Goal: Book appointment/travel/reservation

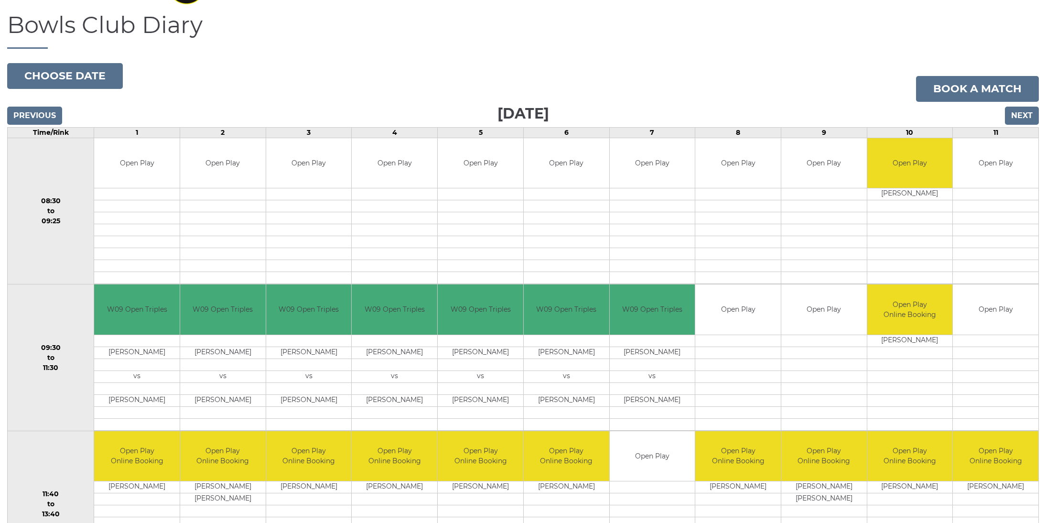
scroll to position [86, 0]
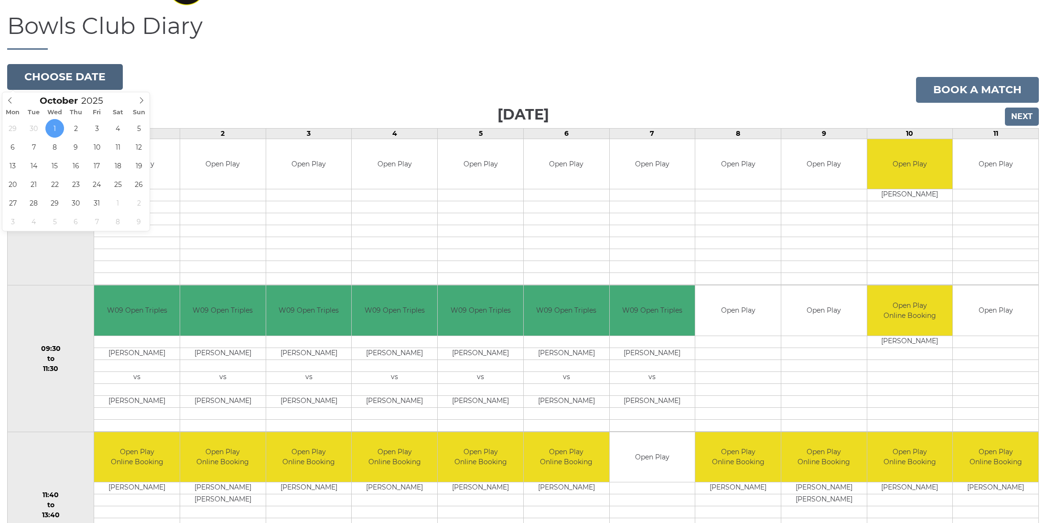
click at [55, 78] on button "Choose date" at bounding box center [65, 77] width 116 height 26
type input "2025-10-26"
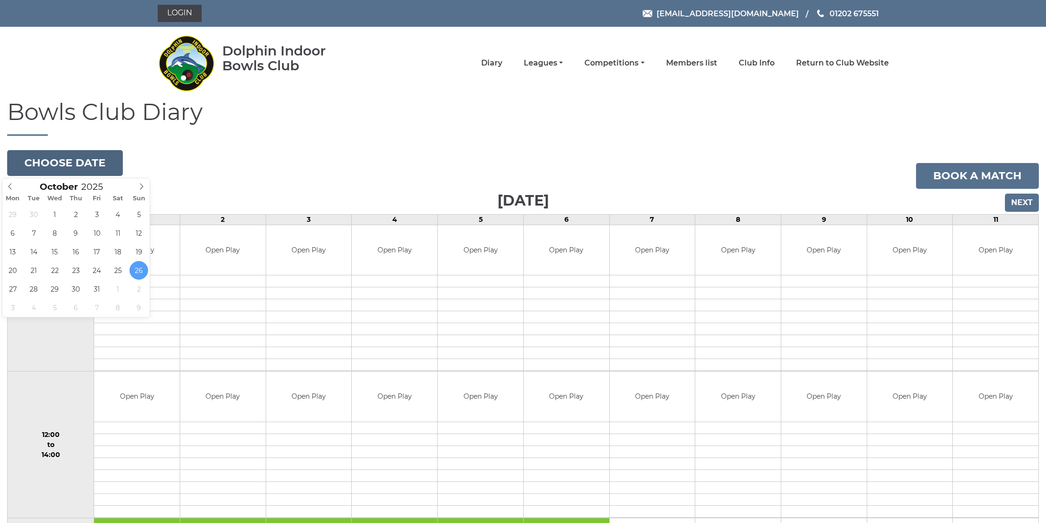
click at [57, 159] on button "Choose date" at bounding box center [65, 163] width 116 height 26
click at [5, 184] on span at bounding box center [10, 184] width 16 height 13
type input "[DATE]"
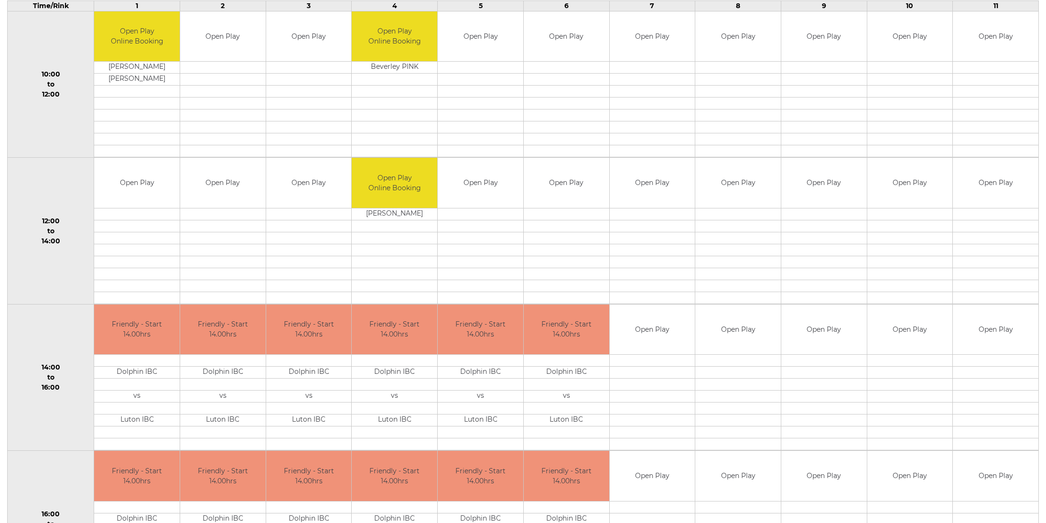
scroll to position [214, 0]
click at [728, 194] on td "Open Play" at bounding box center [737, 182] width 85 height 50
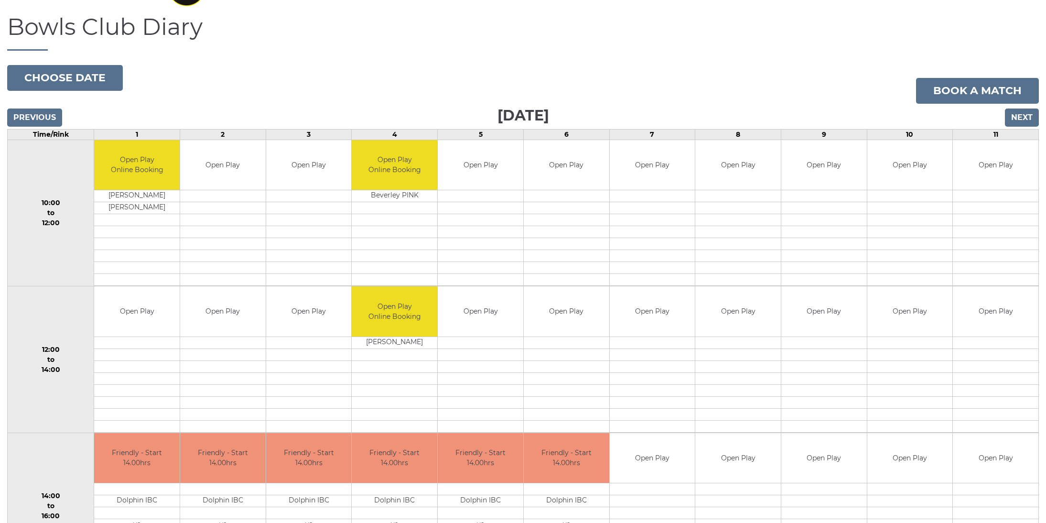
scroll to position [0, 0]
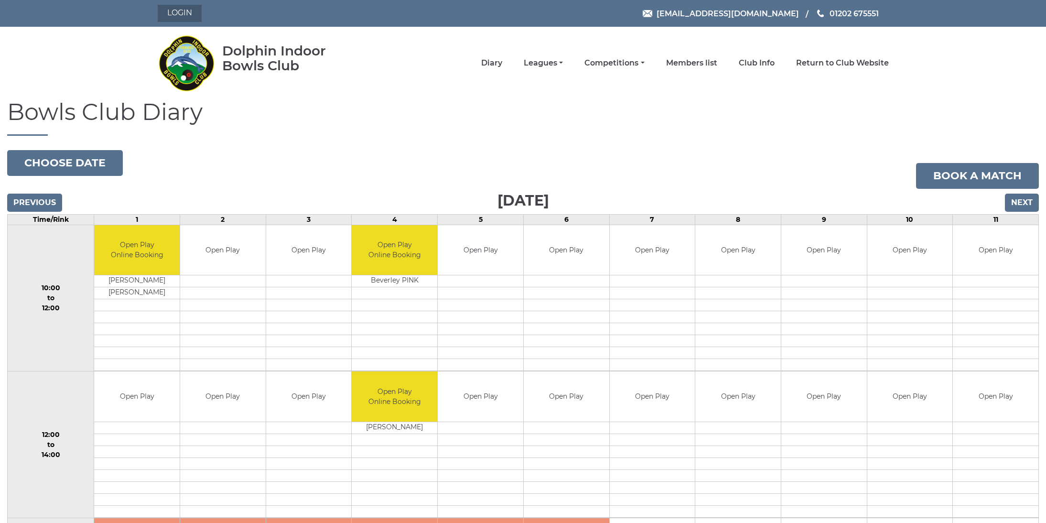
click at [180, 11] on link "Login" at bounding box center [180, 13] width 44 height 17
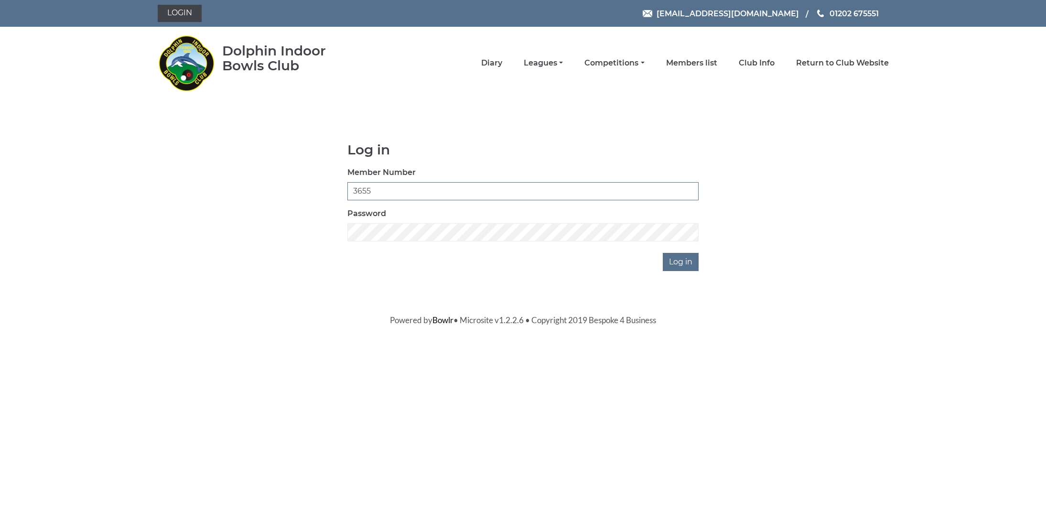
type input "3655"
click at [682, 261] on input "Log in" at bounding box center [680, 262] width 36 height 18
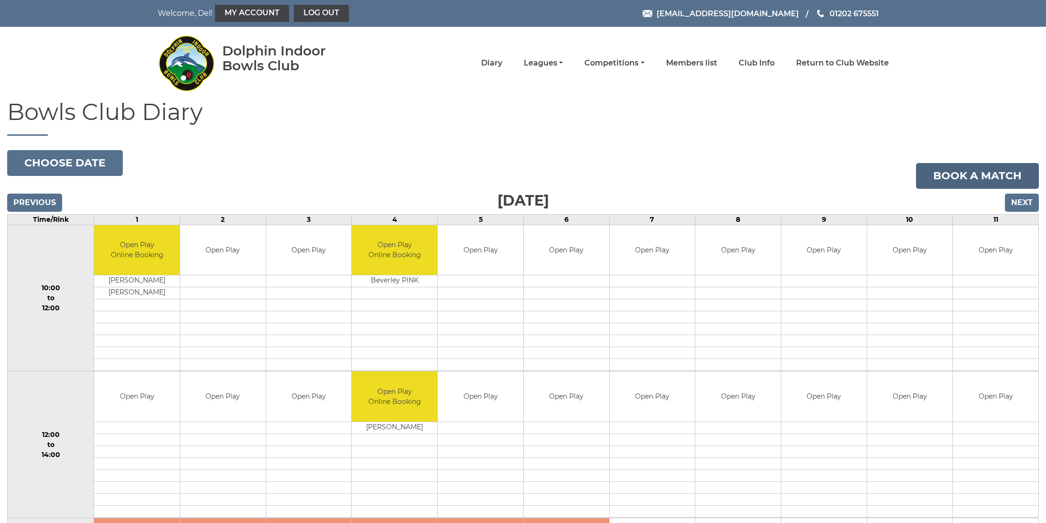
click at [979, 174] on link "Book a match" at bounding box center [977, 176] width 123 height 26
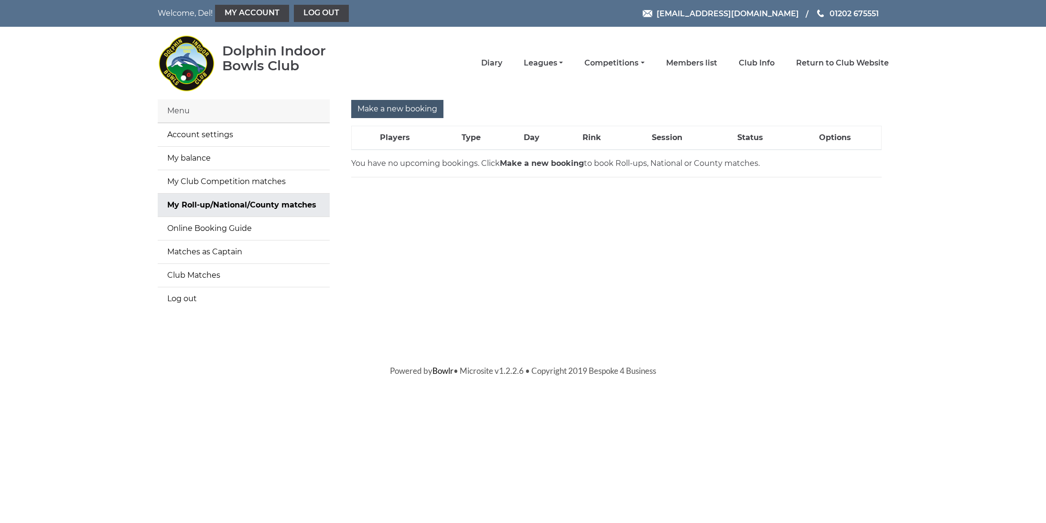
click at [394, 110] on input "Make a new booking" at bounding box center [397, 109] width 92 height 18
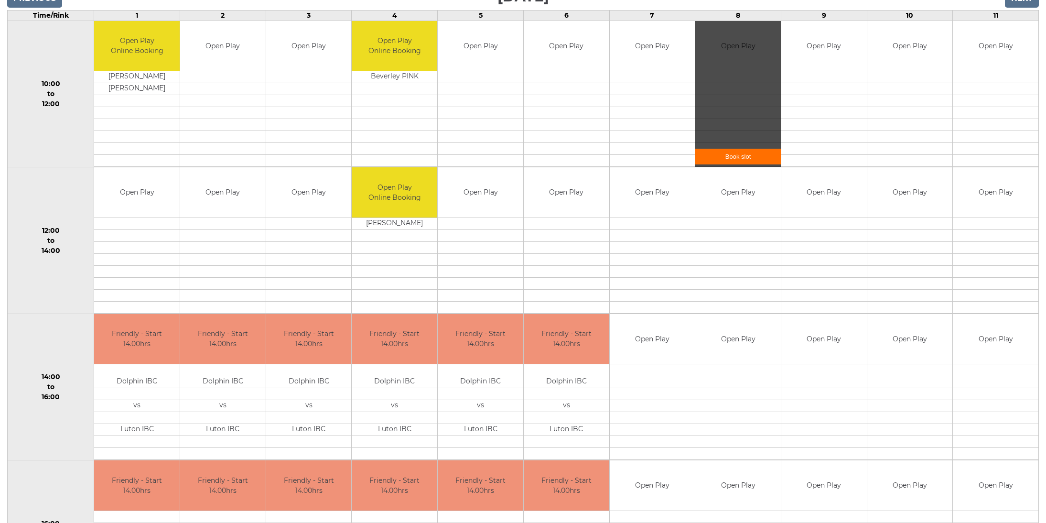
scroll to position [197, 0]
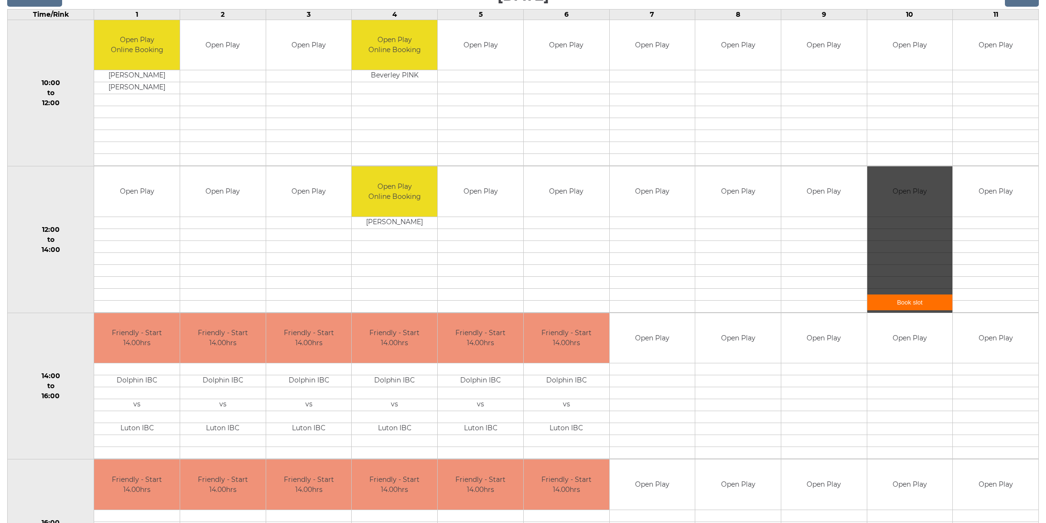
click at [895, 303] on link "Book slot" at bounding box center [909, 302] width 85 height 16
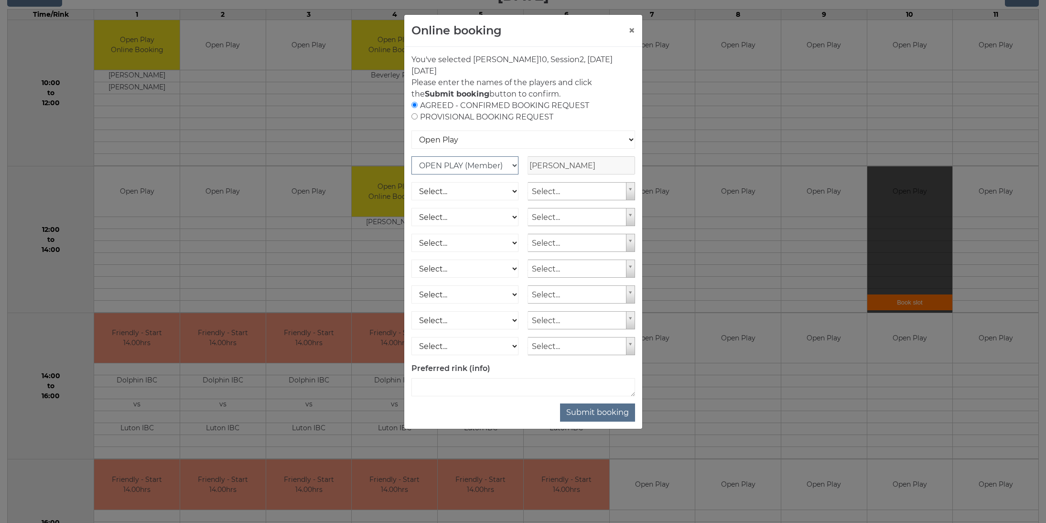
click at [585, 156] on div "OPEN PLAY (Member) SPOONS (Member) 16 - 30 Club (Member) National County (Membe…" at bounding box center [523, 156] width 224 height 0
select select "1_12"
type input "jo t"
select select "1682"
click at [596, 415] on button "Submit booking" at bounding box center [597, 412] width 75 height 18
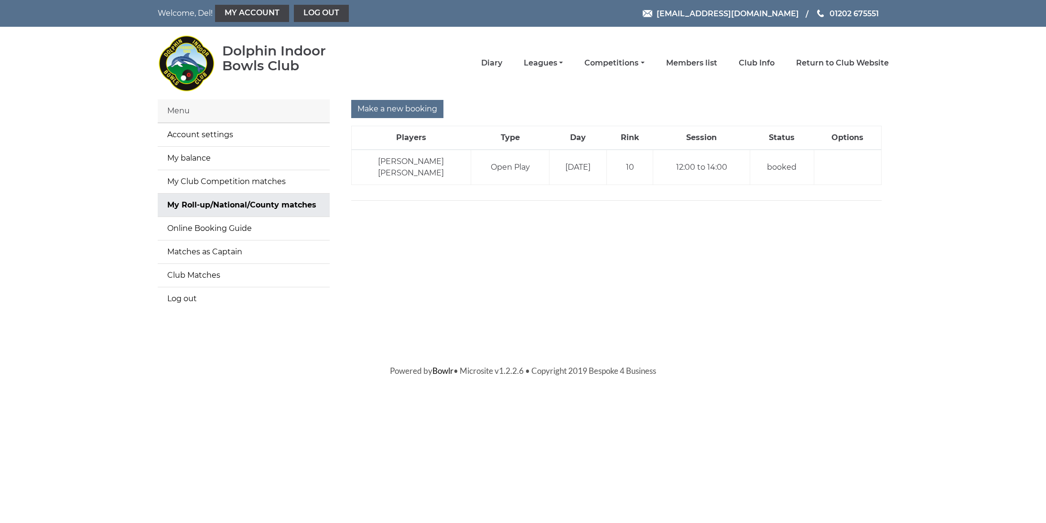
click at [103, 120] on main "Menu Account settings My balance My Club Competition matches My Roll-up/Nationa…" at bounding box center [523, 210] width 1046 height 222
click at [502, 66] on link "Diary" at bounding box center [491, 64] width 21 height 11
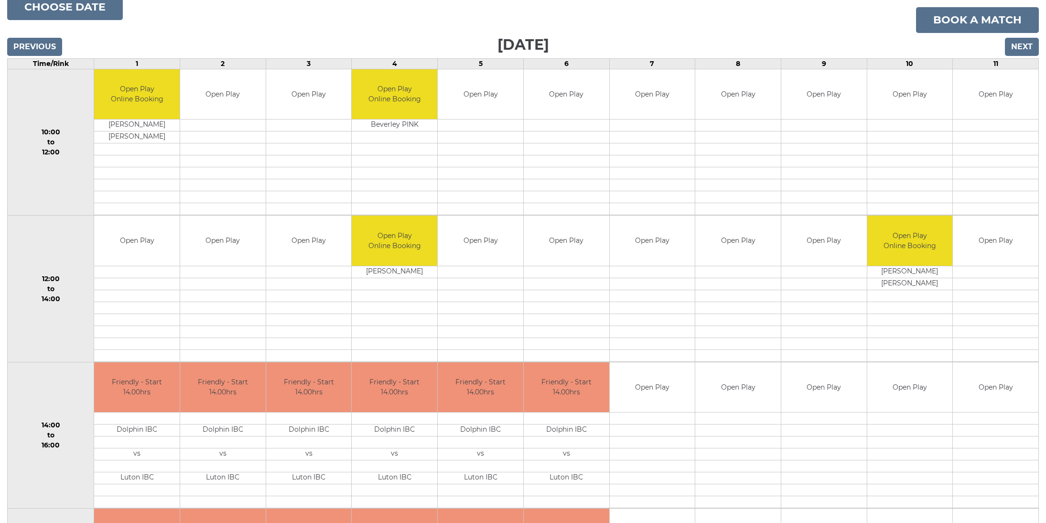
scroll to position [167, 0]
